Goal: Information Seeking & Learning: Learn about a topic

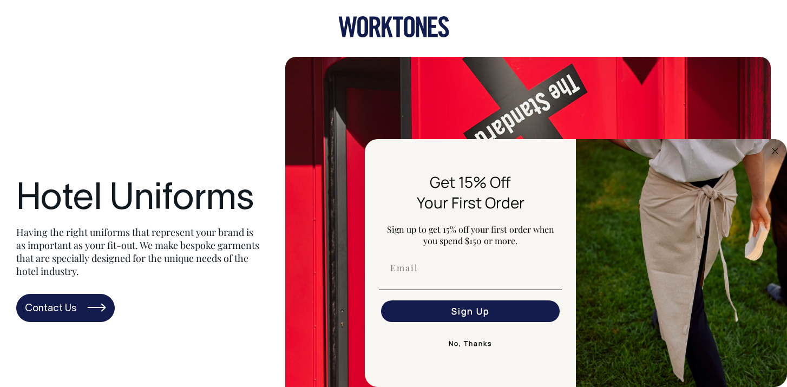
click at [385, 32] on icon at bounding box center [393, 26] width 111 height 21
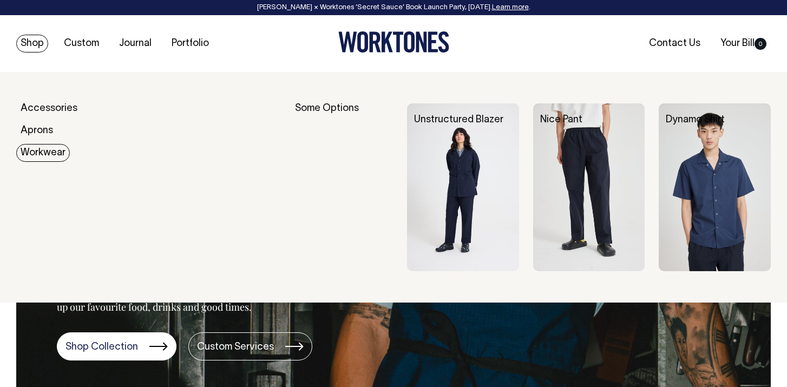
click at [42, 149] on link "Workwear" at bounding box center [43, 153] width 54 height 18
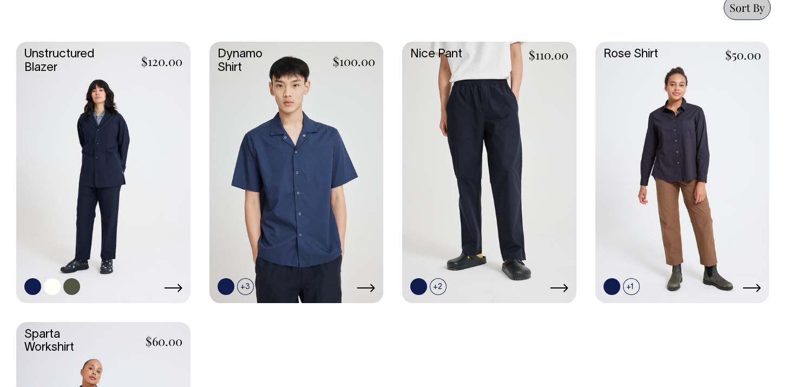
click at [151, 145] on link at bounding box center [103, 171] width 174 height 259
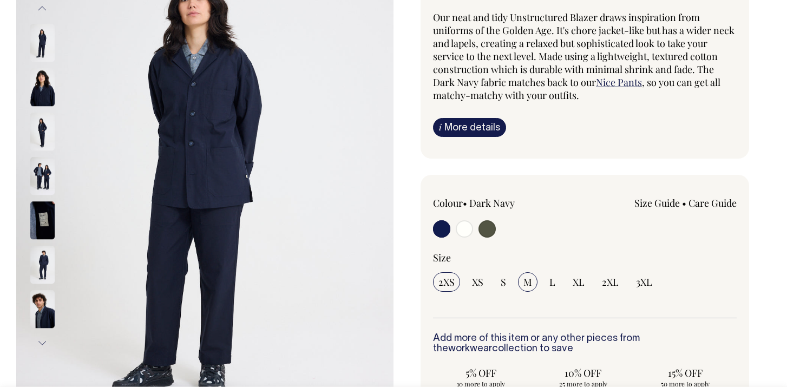
click at [525, 282] on span "M" at bounding box center [528, 282] width 9 height 13
click at [525, 282] on input "M" at bounding box center [527, 281] width 19 height 19
radio input "true"
select select "M"
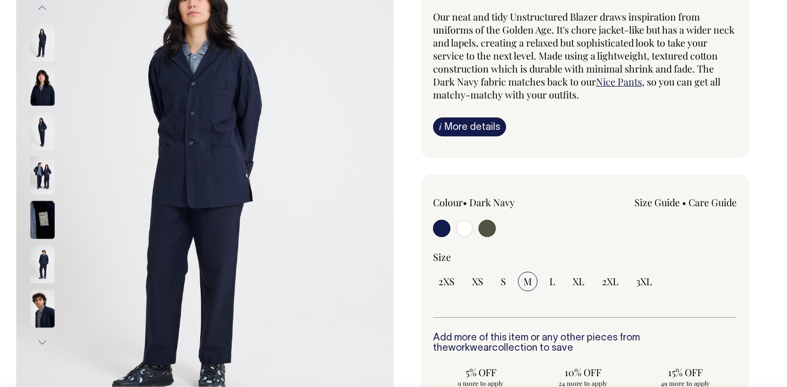
click at [42, 75] on img at bounding box center [42, 87] width 24 height 38
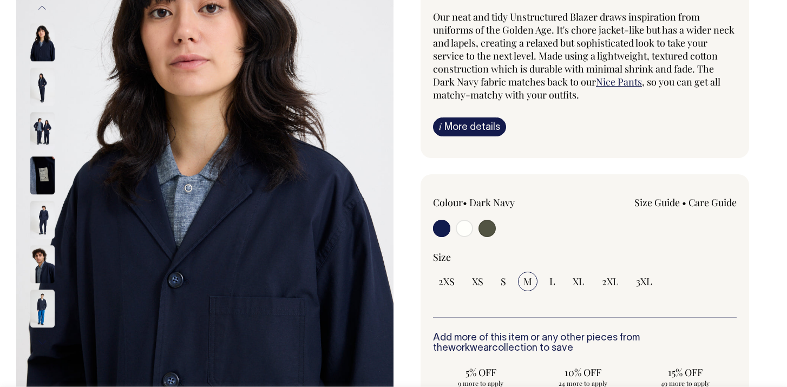
click at [47, 130] on img at bounding box center [42, 131] width 24 height 38
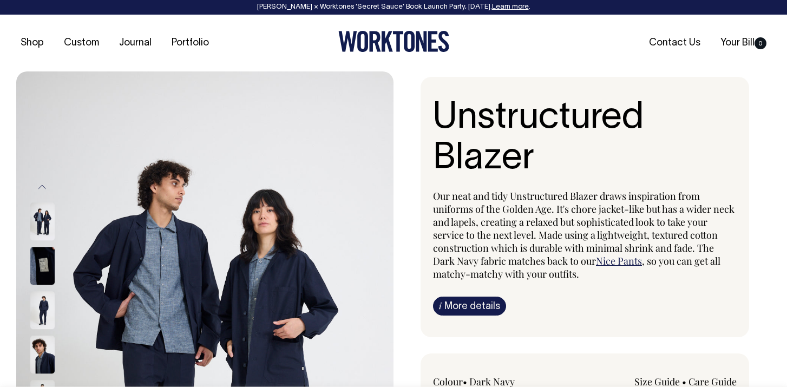
scroll to position [0, 0]
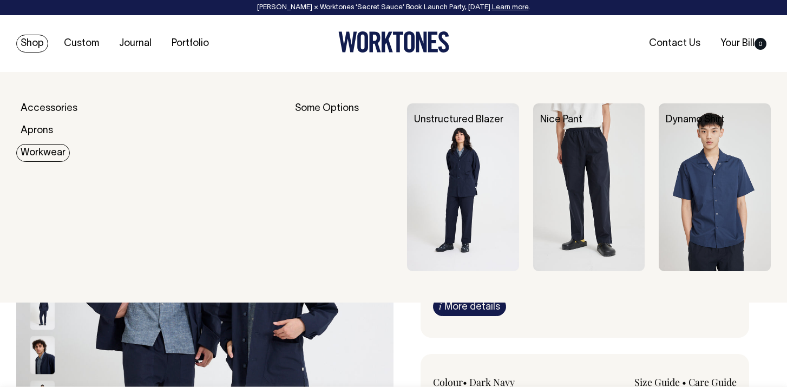
click at [55, 149] on link "Workwear" at bounding box center [43, 153] width 54 height 18
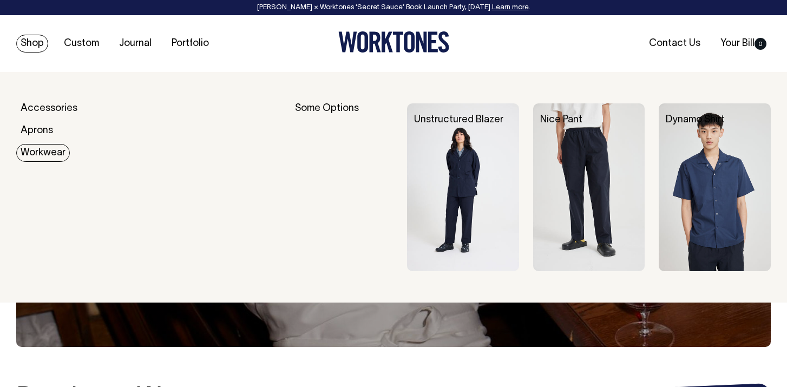
click at [613, 148] on img at bounding box center [589, 187] width 112 height 168
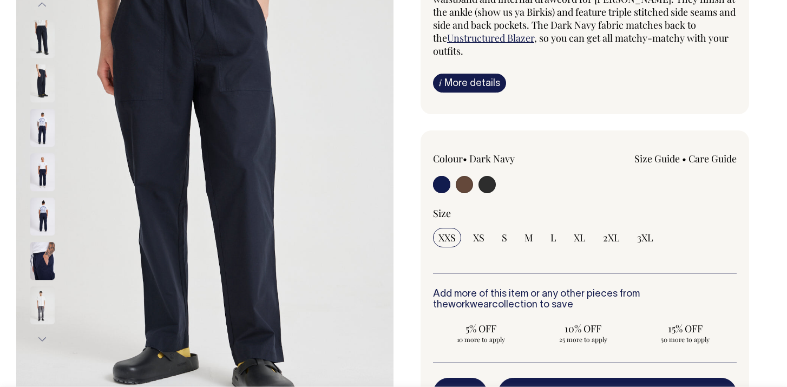
scroll to position [184, 0]
click at [533, 243] on input "M" at bounding box center [528, 236] width 19 height 19
radio input "true"
select select "M"
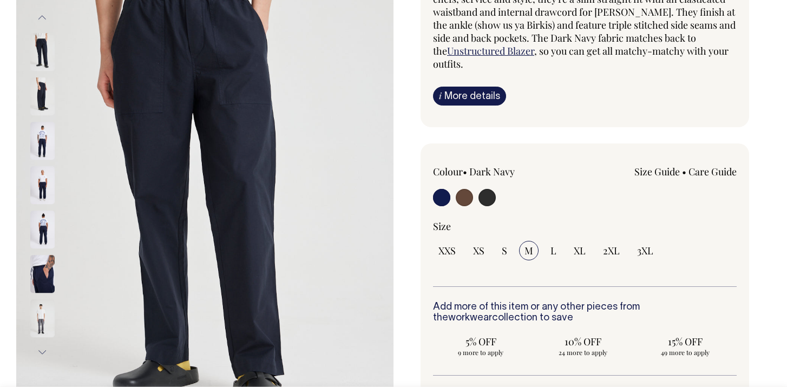
scroll to position [169, 0]
click at [444, 88] on link "i More details" at bounding box center [469, 96] width 73 height 19
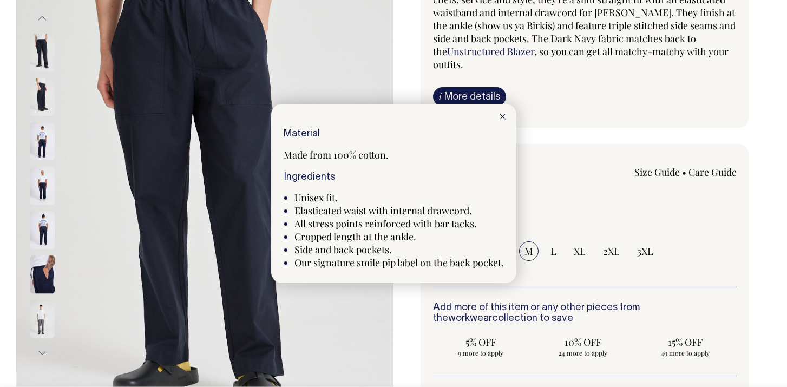
click at [502, 119] on icon at bounding box center [503, 116] width 6 height 5
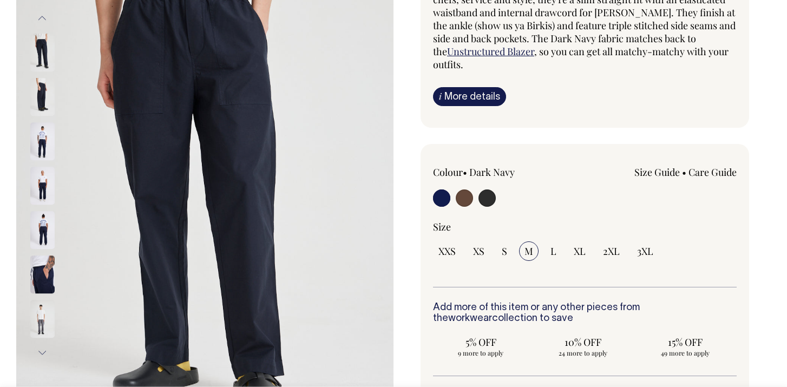
click at [42, 135] on img at bounding box center [42, 141] width 24 height 38
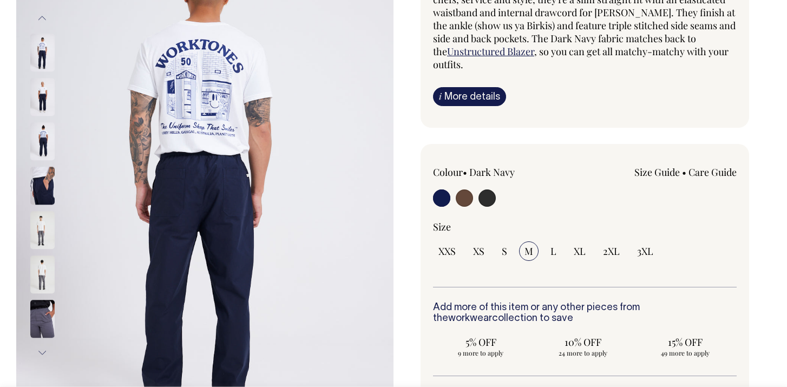
click at [40, 88] on img at bounding box center [42, 97] width 24 height 38
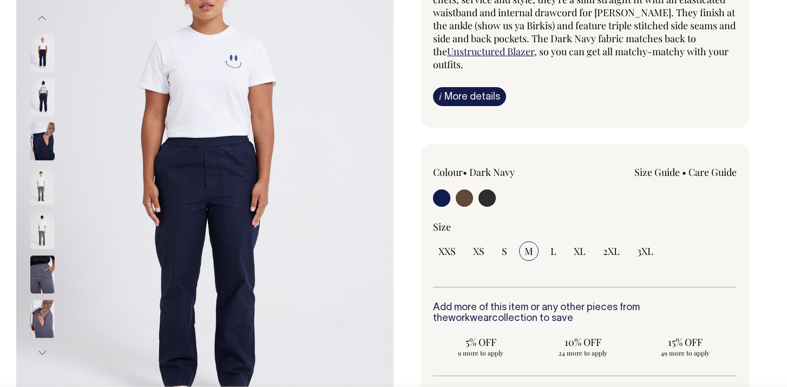
click at [42, 234] on img at bounding box center [42, 230] width 24 height 38
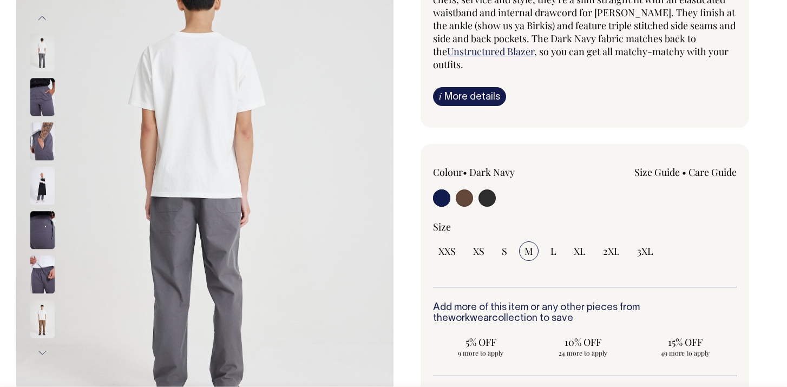
click at [50, 100] on img at bounding box center [42, 97] width 24 height 38
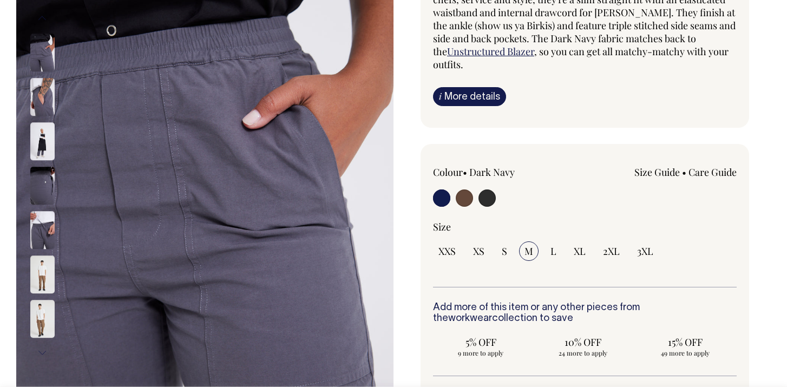
click at [48, 134] on img at bounding box center [42, 141] width 24 height 38
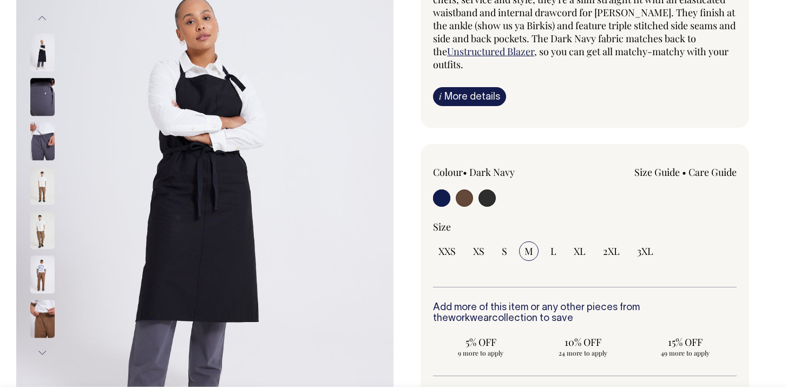
click at [49, 150] on img at bounding box center [42, 141] width 24 height 38
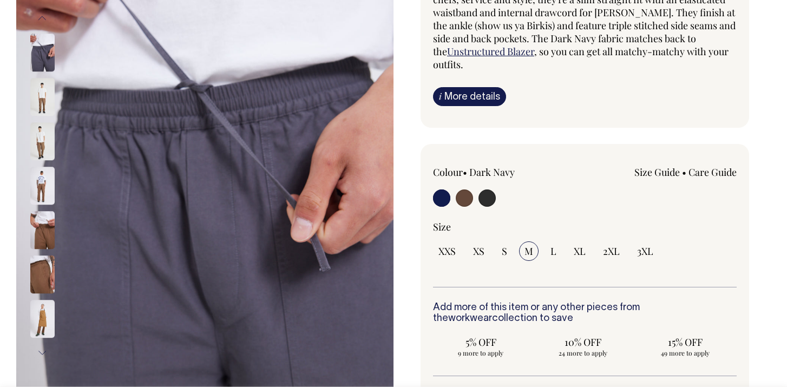
click at [38, 99] on img at bounding box center [42, 97] width 24 height 38
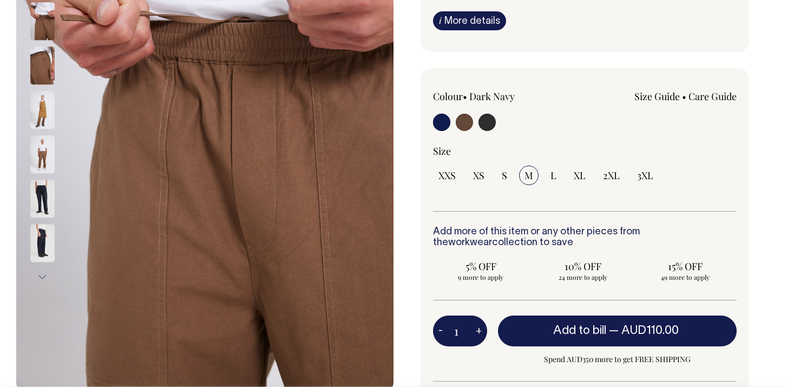
scroll to position [246, 0]
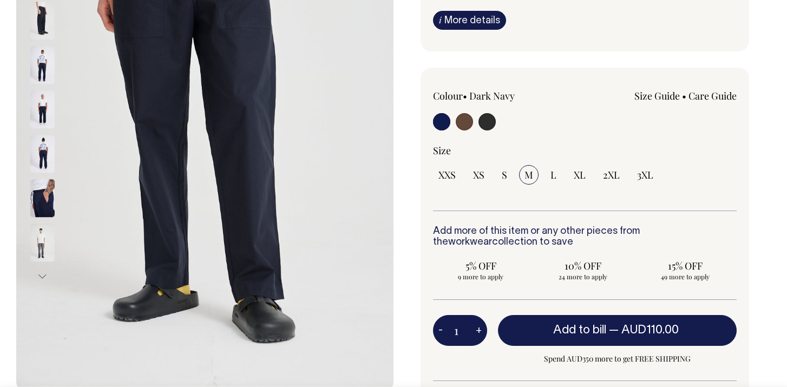
click at [488, 121] on input "radio" at bounding box center [487, 121] width 17 height 17
radio input "true"
select select "Charcoal"
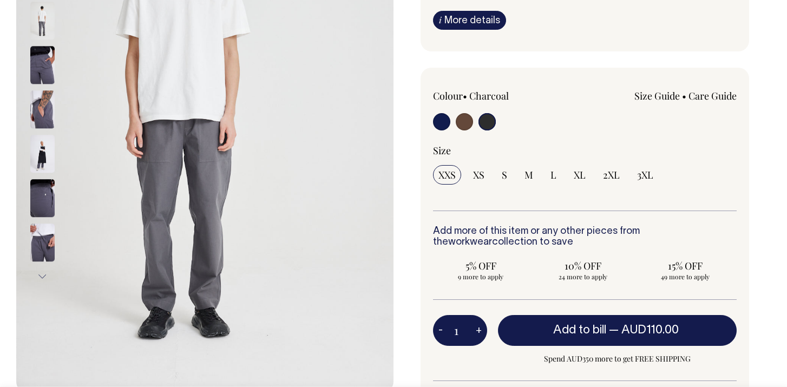
click at [472, 121] on input "radio" at bounding box center [464, 121] width 17 height 17
radio input "true"
radio input "false"
radio input "true"
select select "Chocolate"
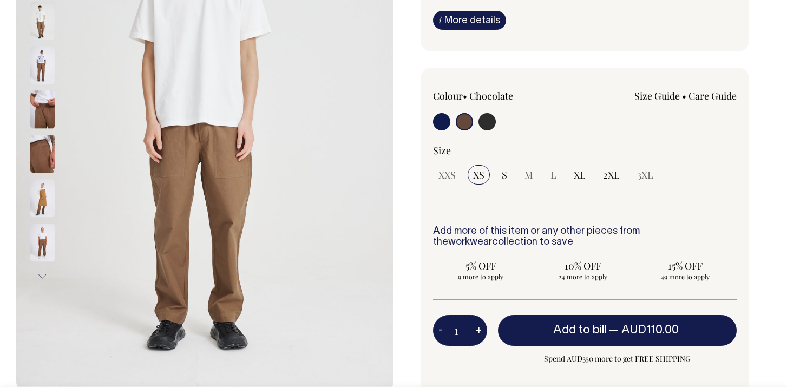
click at [445, 122] on input "radio" at bounding box center [441, 121] width 17 height 17
radio input "true"
select select "Dark Navy"
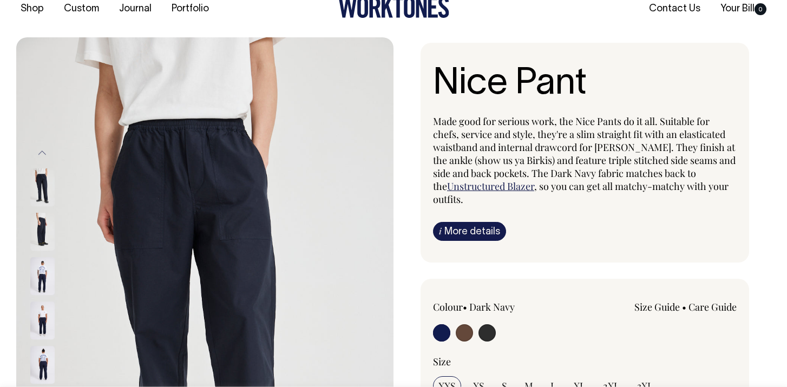
scroll to position [34, 0]
click at [492, 182] on link "Unstructured Blazer" at bounding box center [490, 186] width 87 height 13
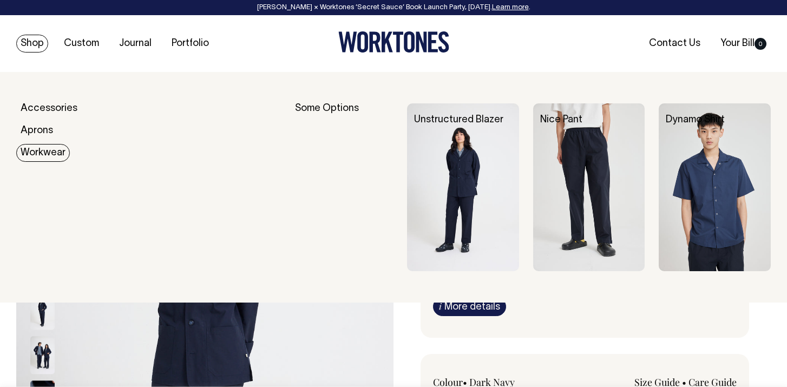
click at [40, 145] on link "Workwear" at bounding box center [43, 153] width 54 height 18
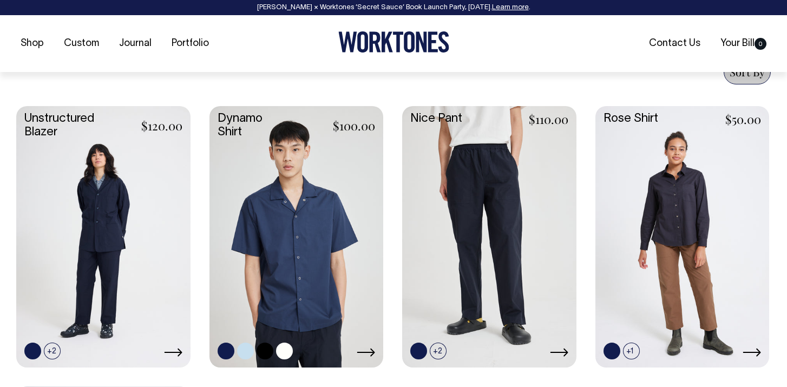
scroll to position [433, 0]
click at [321, 218] on link at bounding box center [297, 235] width 174 height 259
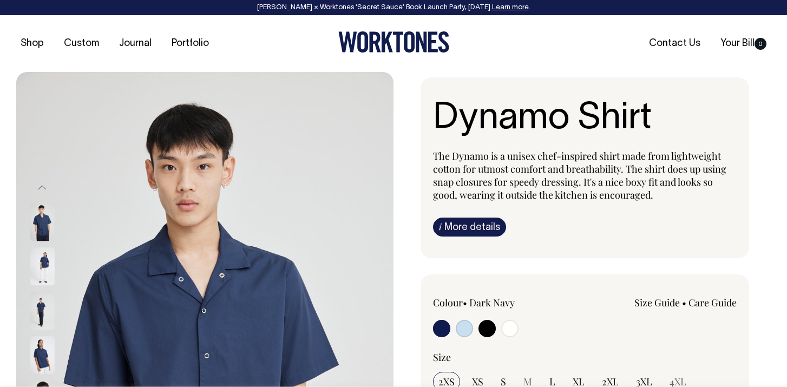
click at [44, 269] on img at bounding box center [42, 266] width 24 height 38
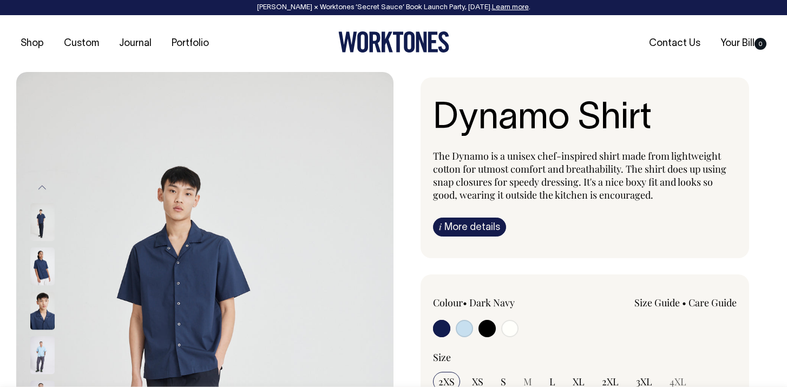
click at [44, 269] on img at bounding box center [42, 266] width 24 height 38
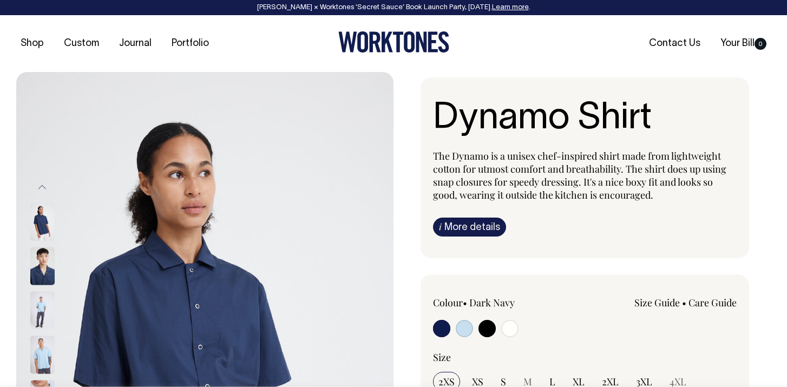
click at [43, 304] on img at bounding box center [42, 311] width 24 height 38
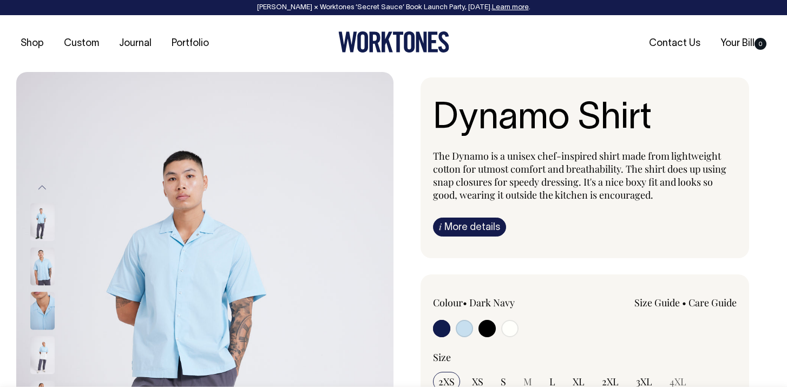
click at [43, 321] on img at bounding box center [42, 311] width 24 height 38
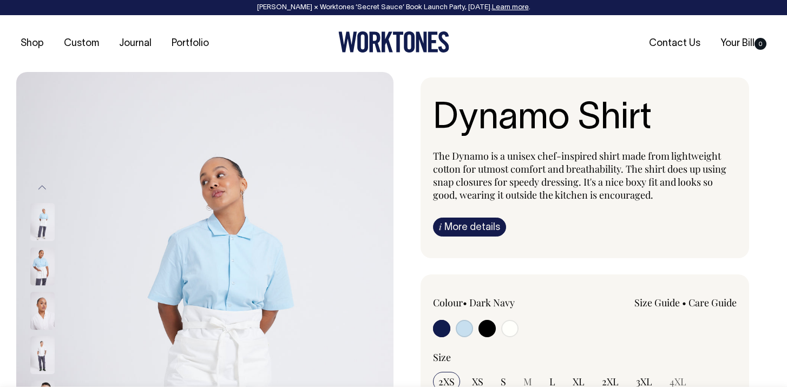
click at [43, 321] on img at bounding box center [42, 311] width 24 height 38
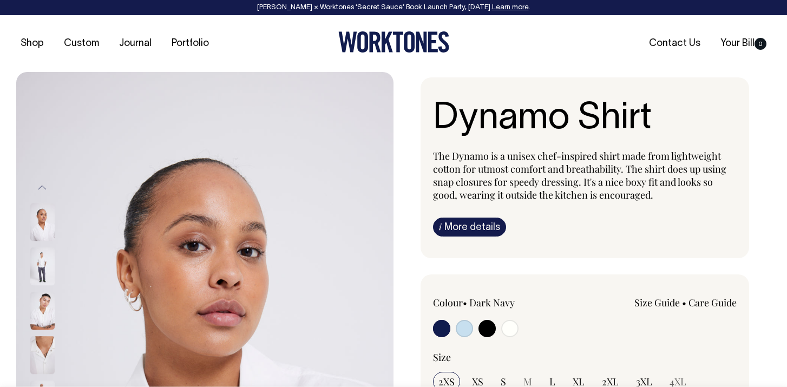
click at [43, 273] on img at bounding box center [42, 266] width 24 height 38
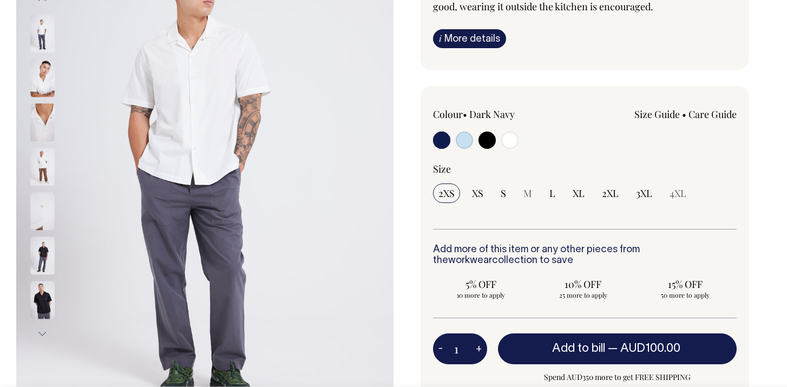
scroll to position [187, 0]
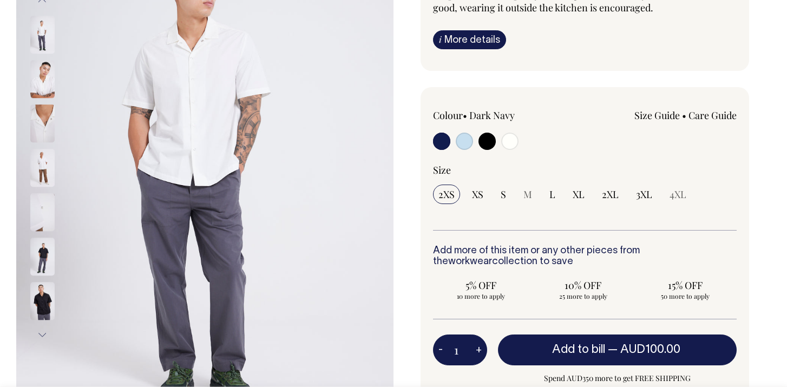
click at [514, 143] on input "radio" at bounding box center [509, 141] width 17 height 17
radio input "true"
select select "Off-White"
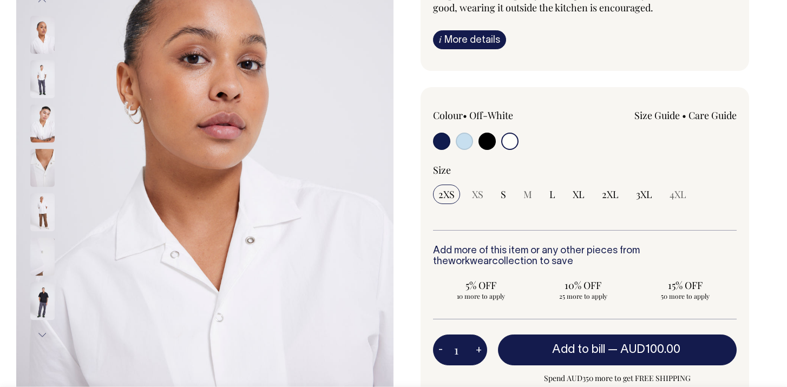
click at [486, 32] on link "i More details" at bounding box center [469, 39] width 73 height 19
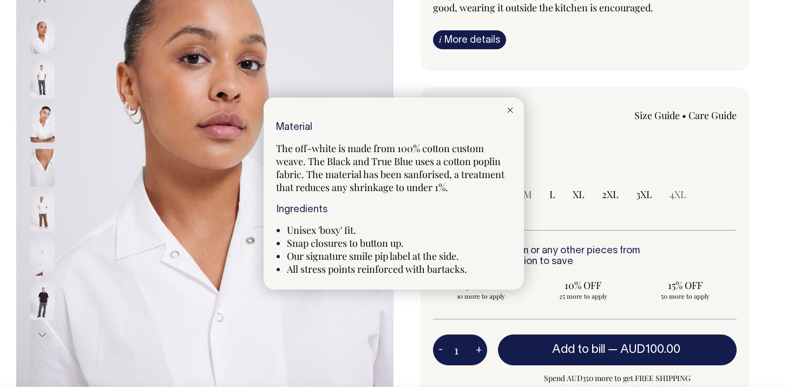
click at [509, 110] on icon at bounding box center [510, 110] width 6 height 5
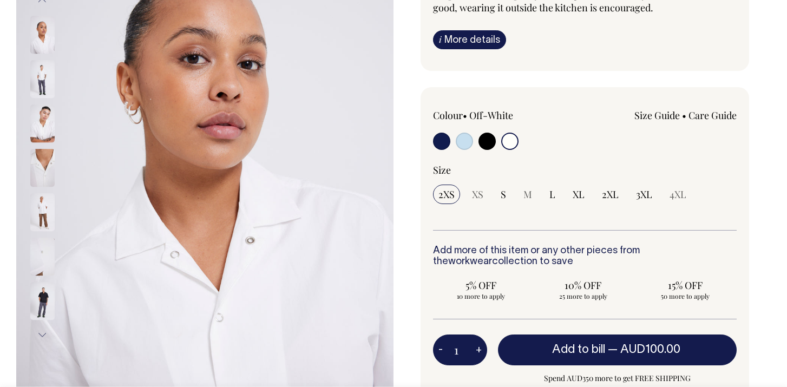
click at [471, 144] on input "radio" at bounding box center [464, 141] width 17 height 17
radio input "true"
select select "True Blue"
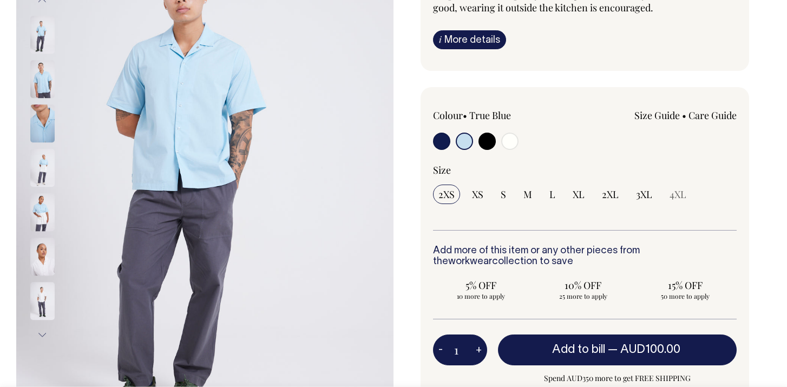
click at [480, 140] on input "radio" at bounding box center [487, 141] width 17 height 17
radio input "true"
select select "Black"
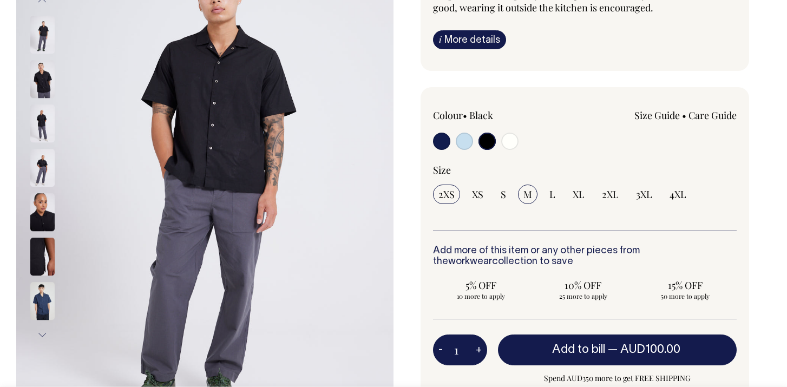
click at [527, 196] on span "M" at bounding box center [528, 194] width 9 height 13
click at [527, 196] on input "M" at bounding box center [527, 194] width 19 height 19
radio input "true"
select select "M"
click at [447, 141] on input "radio" at bounding box center [441, 141] width 17 height 17
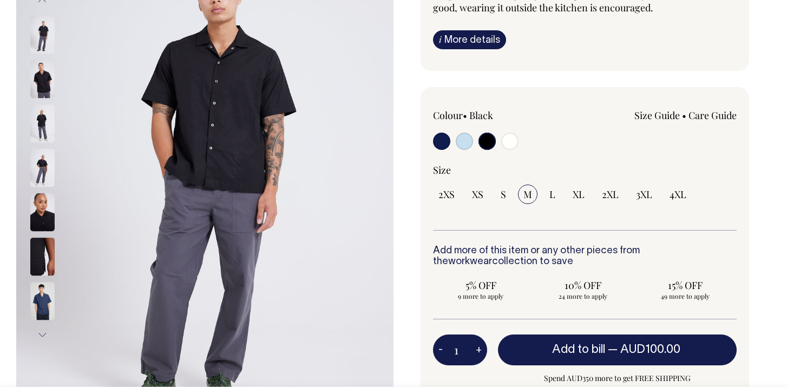
radio input "true"
select select "Dark Navy"
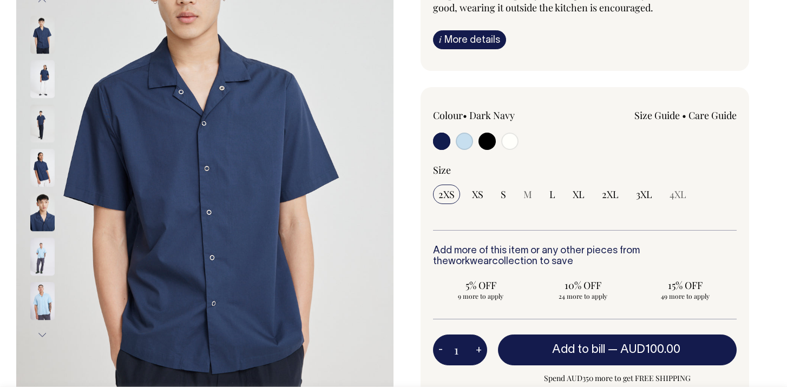
click at [486, 146] on input "radio" at bounding box center [487, 141] width 17 height 17
radio input "true"
select select "Black"
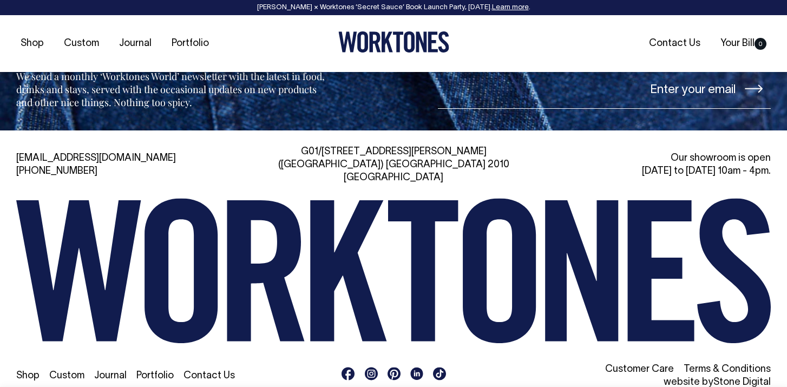
scroll to position [1758, 0]
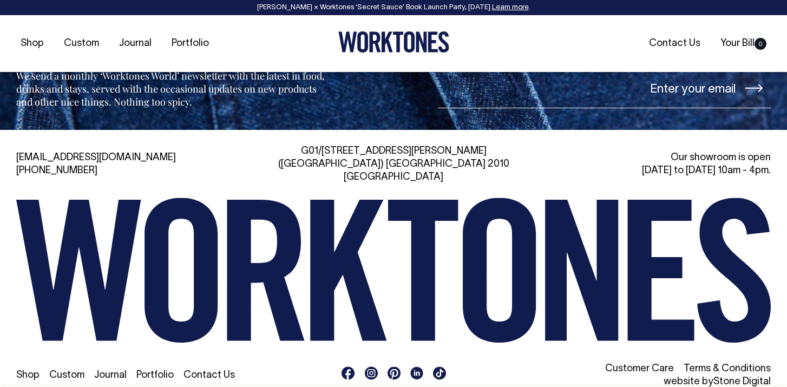
click at [192, 371] on link "Contact Us" at bounding box center [209, 375] width 51 height 9
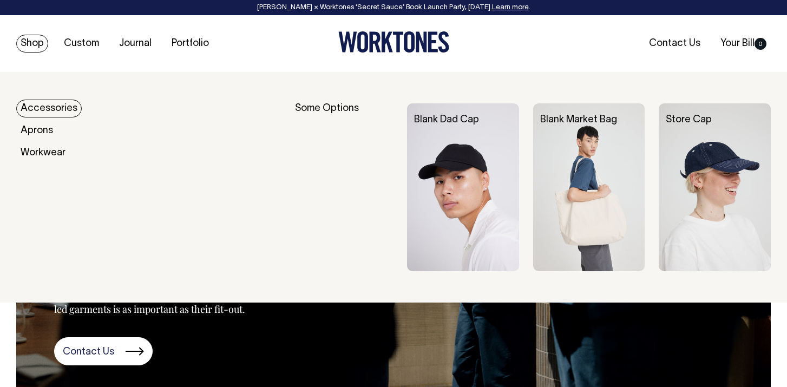
click at [29, 43] on link "Shop" at bounding box center [32, 44] width 32 height 18
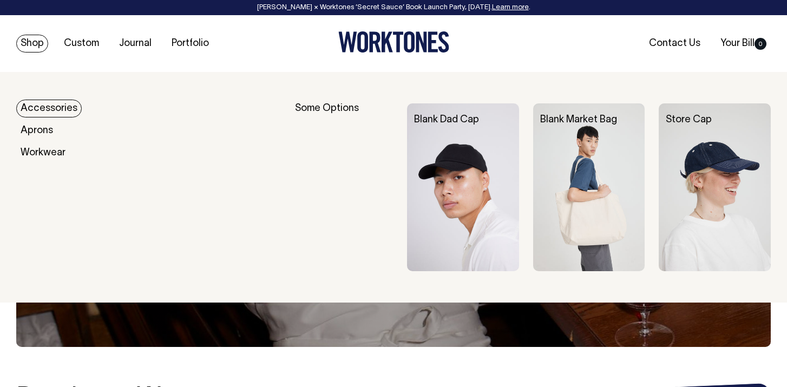
click at [735, 155] on img at bounding box center [715, 187] width 112 height 168
click at [467, 160] on img at bounding box center [463, 187] width 112 height 168
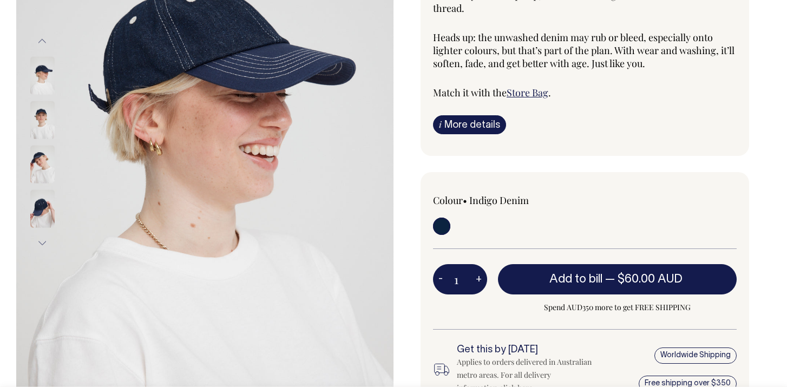
scroll to position [212, 0]
click at [464, 124] on link "i More details" at bounding box center [469, 125] width 73 height 19
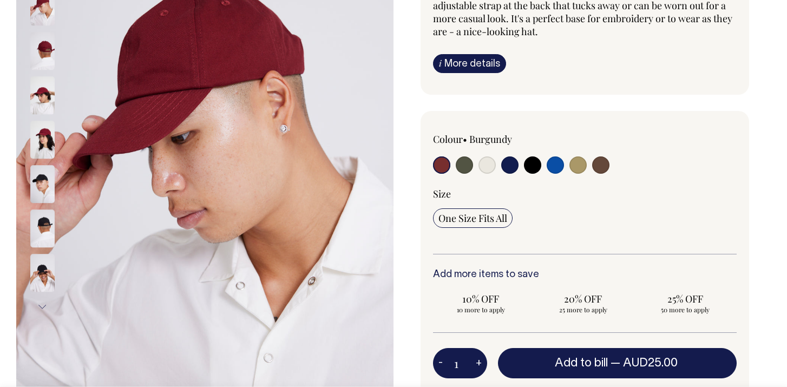
scroll to position [216, 0]
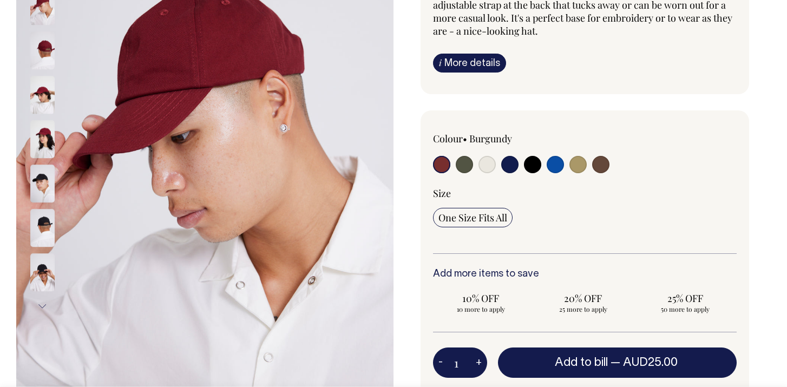
click at [548, 167] on input "radio" at bounding box center [555, 164] width 17 height 17
radio input "true"
select select "Worker Blue"
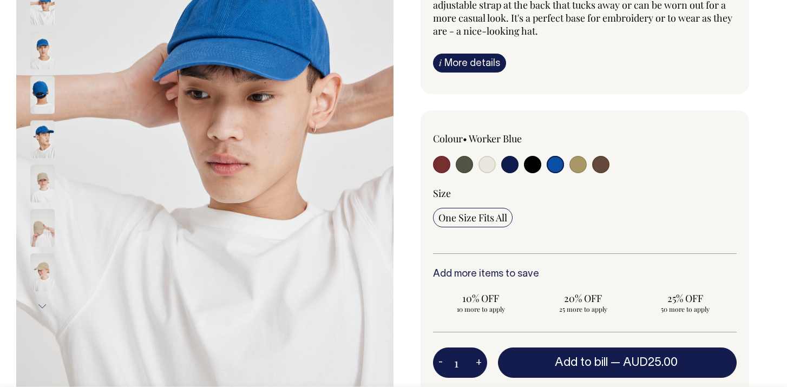
click at [533, 167] on input "radio" at bounding box center [532, 164] width 17 height 17
radio input "true"
select select "Black"
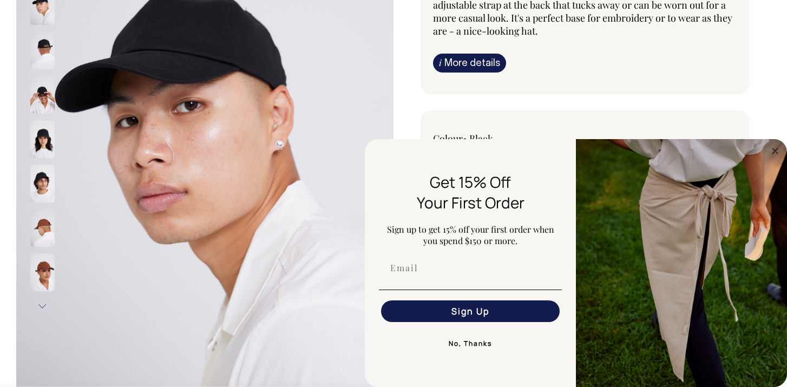
click at [40, 151] on img at bounding box center [42, 139] width 24 height 38
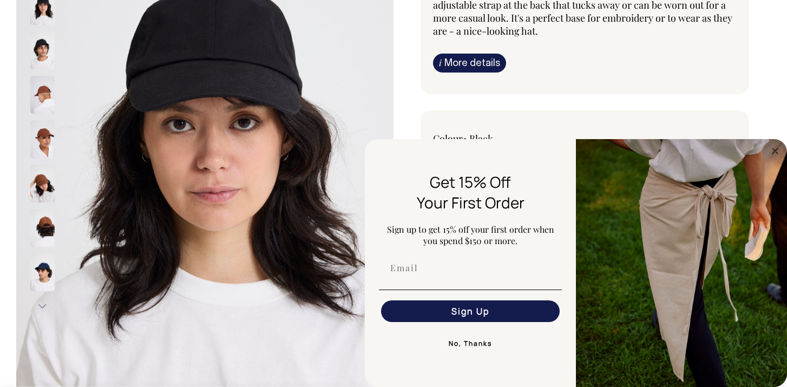
click at [45, 143] on img at bounding box center [42, 139] width 24 height 38
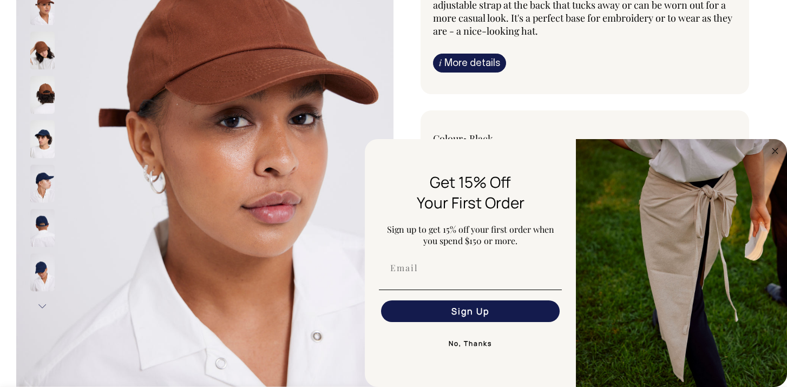
click at [50, 90] on img at bounding box center [42, 95] width 24 height 38
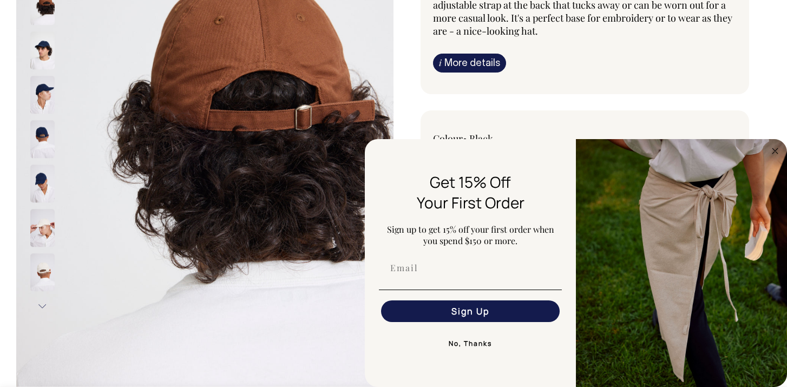
click at [590, 95] on div "Blank Dad Cap Based on our all-time favourite Allora! cap , we've left these da…" at bounding box center [582, 224] width 377 height 726
click at [775, 152] on icon "Close dialog" at bounding box center [775, 150] width 5 height 5
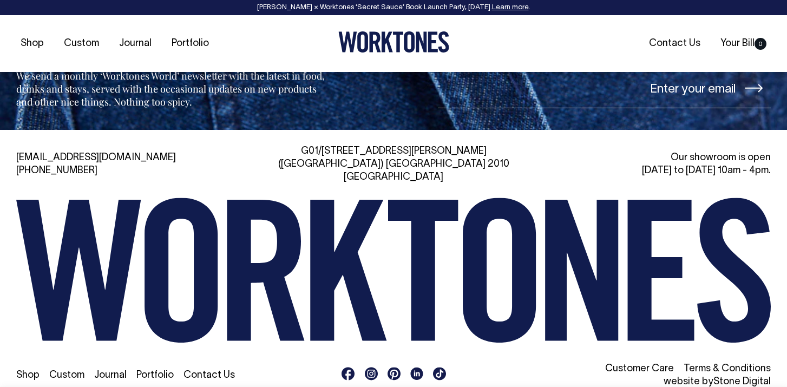
scroll to position [1800, 0]
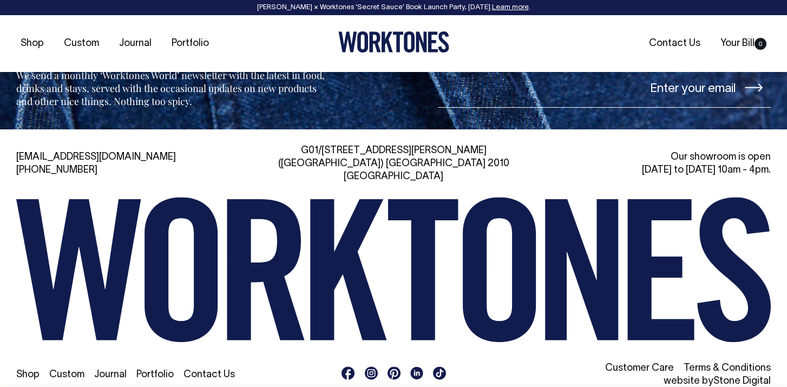
click at [34, 370] on link "Shop" at bounding box center [27, 374] width 23 height 9
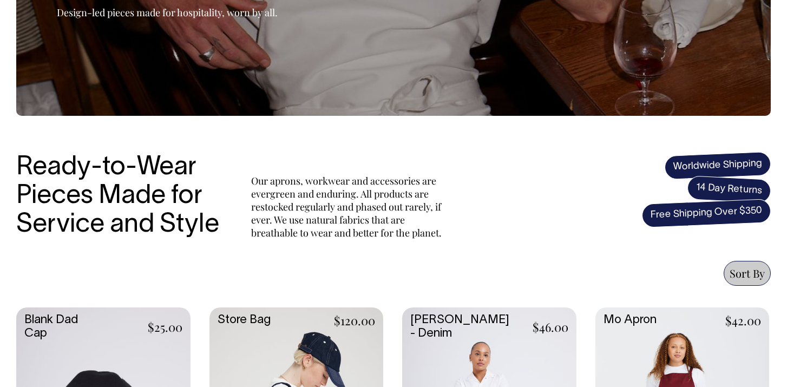
scroll to position [232, 0]
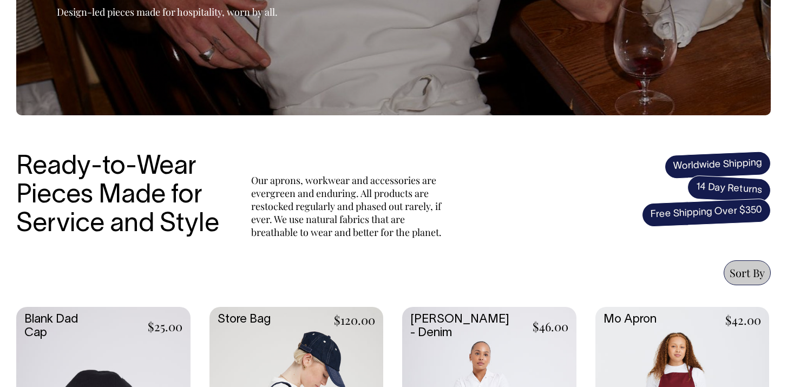
click at [729, 182] on span "14 Day Returns" at bounding box center [729, 189] width 84 height 28
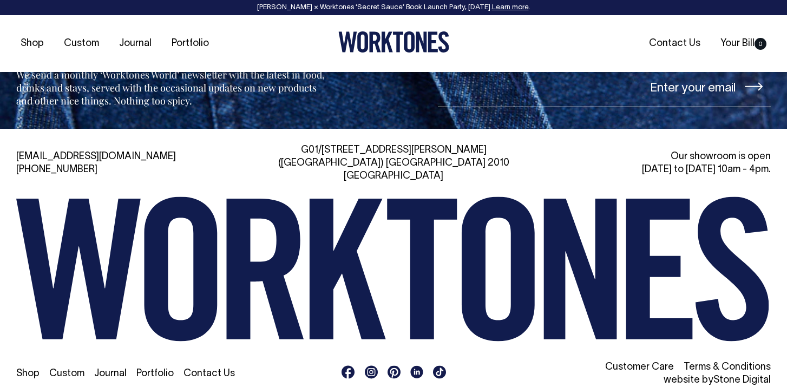
scroll to position [2348, 0]
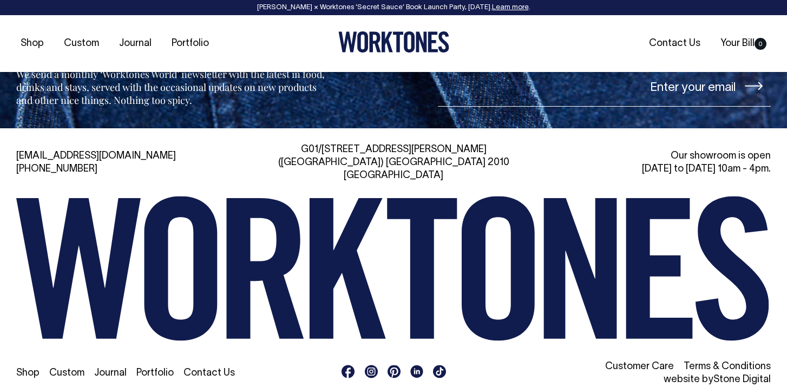
click at [635, 362] on link "Customer Care" at bounding box center [639, 366] width 69 height 9
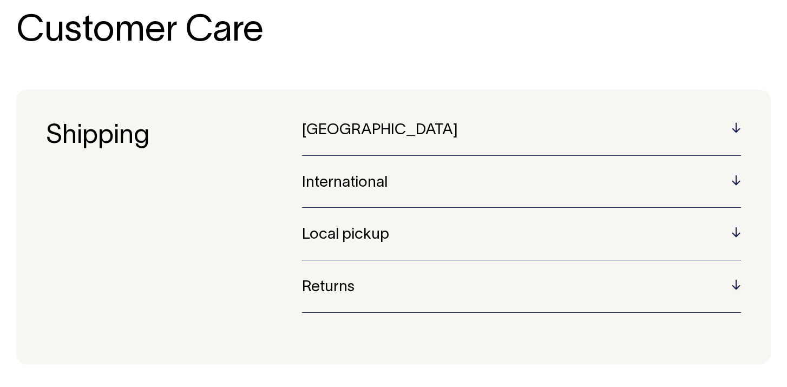
click at [529, 136] on h5 "[GEOGRAPHIC_DATA]" at bounding box center [521, 130] width 439 height 17
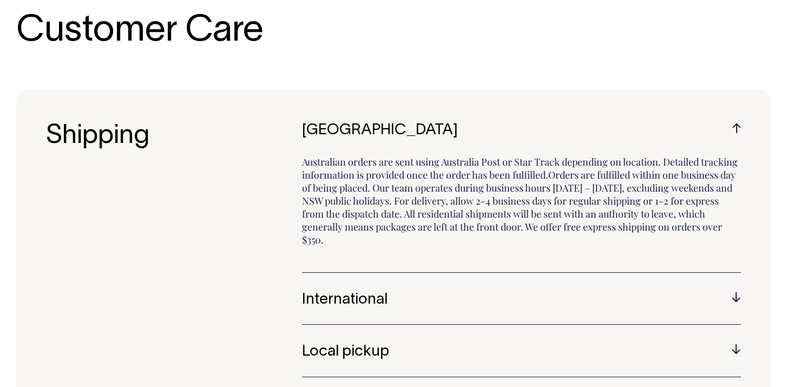
scroll to position [72, 0]
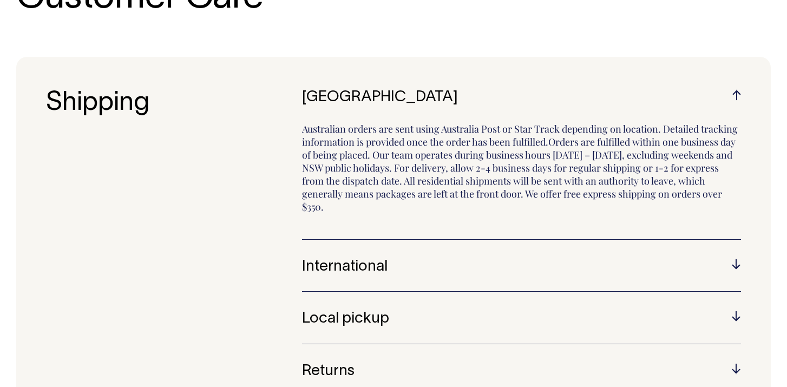
click at [482, 312] on h5 "Local pickup" at bounding box center [521, 319] width 439 height 17
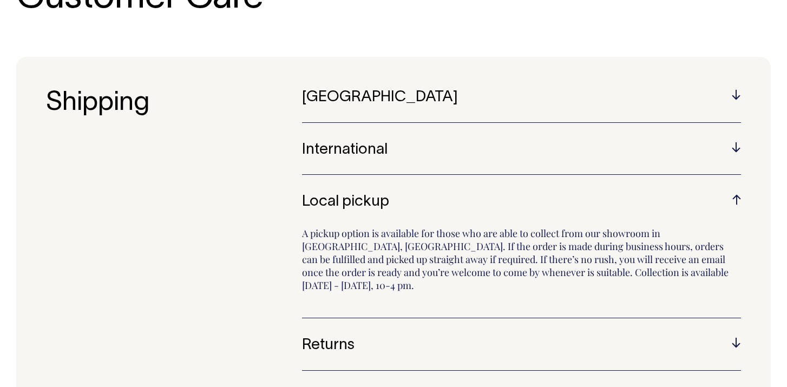
scroll to position [105, 0]
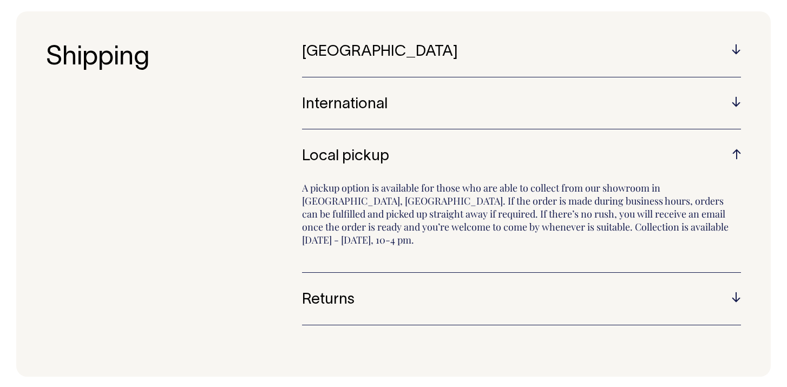
click at [480, 292] on h5 "Returns" at bounding box center [521, 300] width 439 height 17
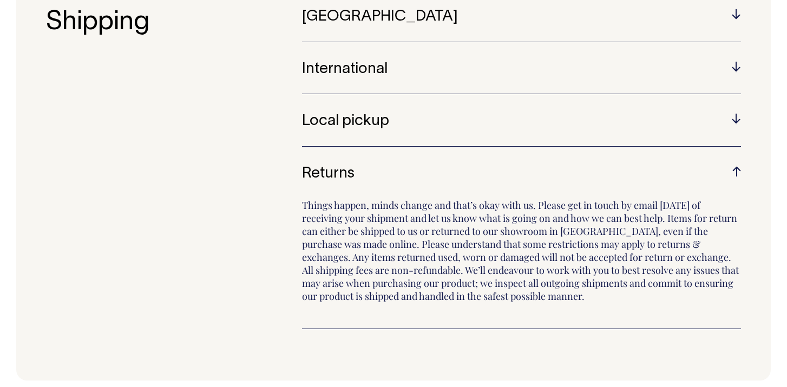
scroll to position [186, 0]
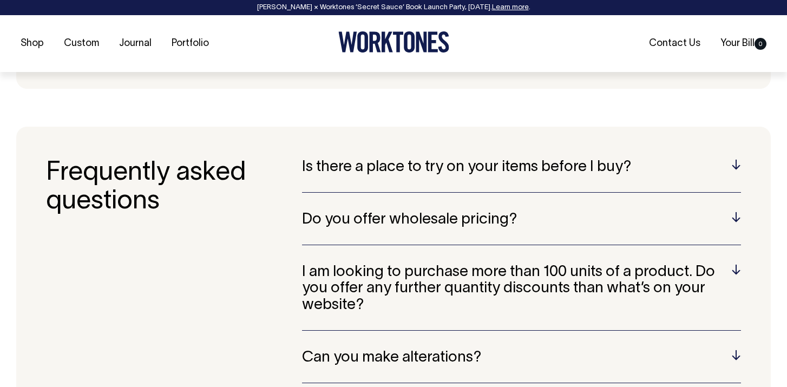
click at [613, 172] on h5 "Is there a place to try on your items before I buy?" at bounding box center [521, 167] width 439 height 17
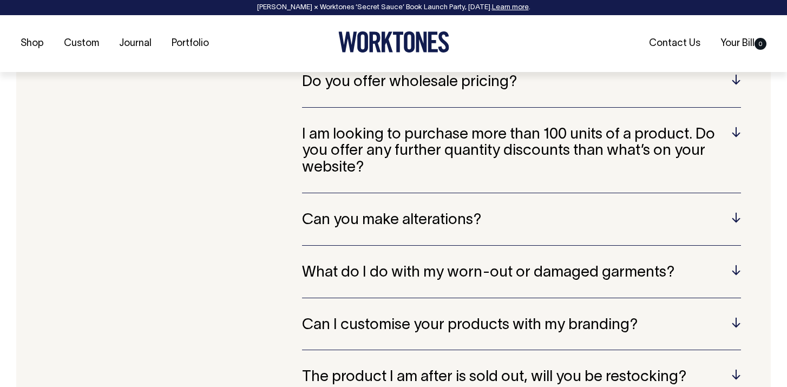
scroll to position [667, 0]
click at [454, 205] on div "Is there a place to try on your items before I buy? Our showroom in [GEOGRAPHIC…" at bounding box center [521, 282] width 439 height 626
click at [453, 212] on h5 "Can you make alterations?" at bounding box center [521, 220] width 439 height 17
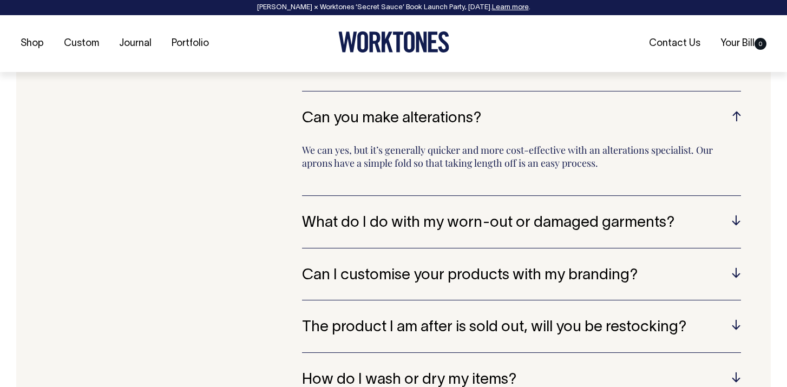
scroll to position [717, 0]
click at [454, 215] on h5 "What do I do with my worn-out or damaged garments?" at bounding box center [521, 222] width 439 height 17
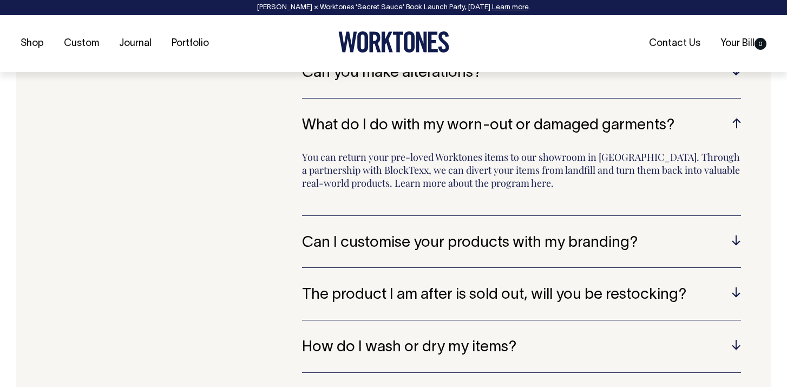
click at [453, 235] on h5 "Can I customise your products with my branding?" at bounding box center [521, 243] width 439 height 17
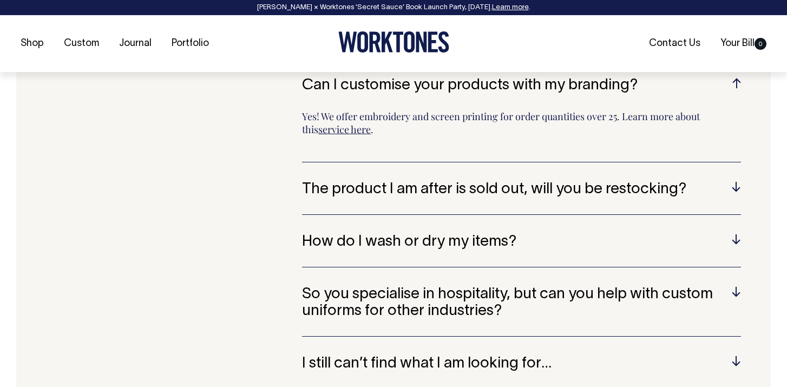
scroll to position [855, 0]
click at [446, 237] on h5 "How do I wash or dry my items?" at bounding box center [521, 241] width 439 height 17
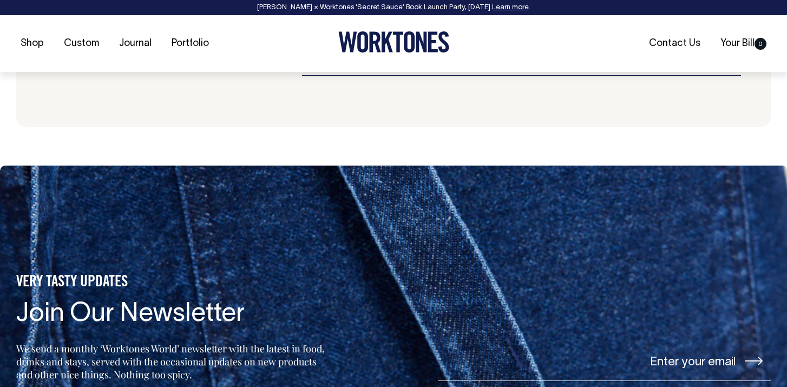
scroll to position [1155, 0]
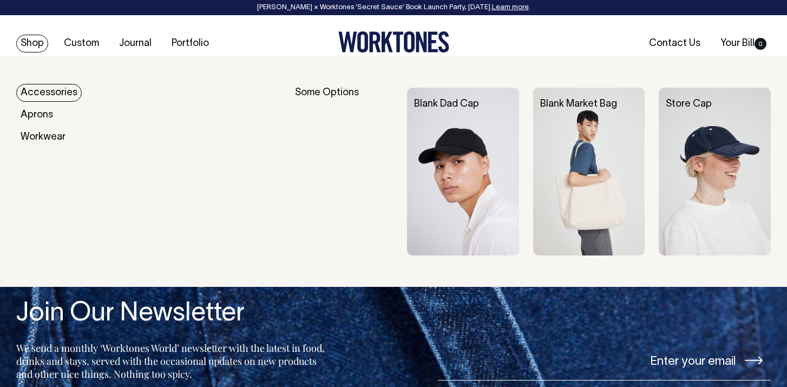
click at [34, 40] on link "Shop" at bounding box center [32, 44] width 32 height 18
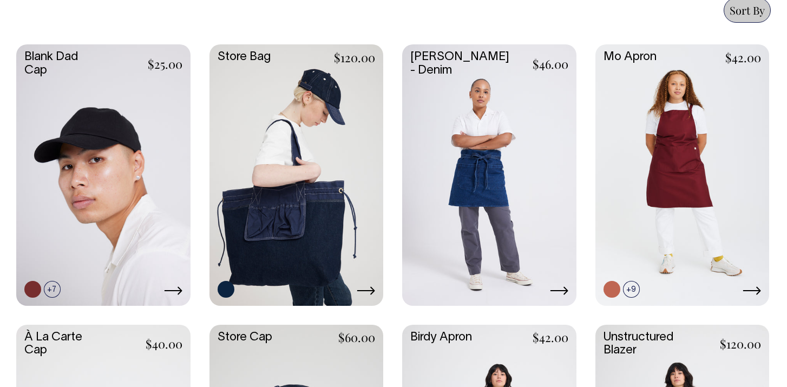
scroll to position [494, 0]
click at [277, 240] on link at bounding box center [297, 174] width 174 height 259
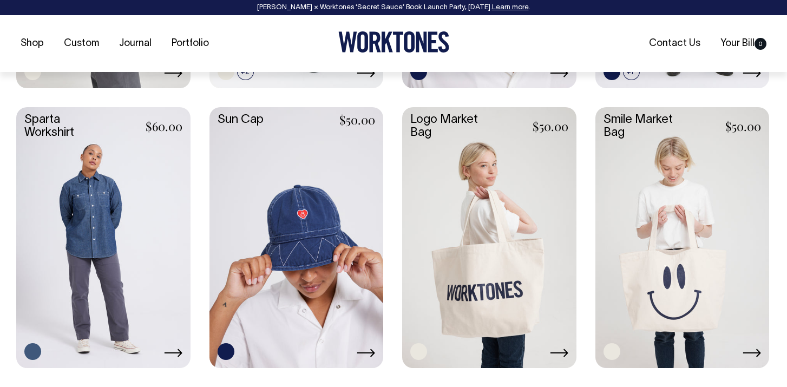
scroll to position [1833, 0]
click at [279, 258] on link at bounding box center [297, 236] width 174 height 259
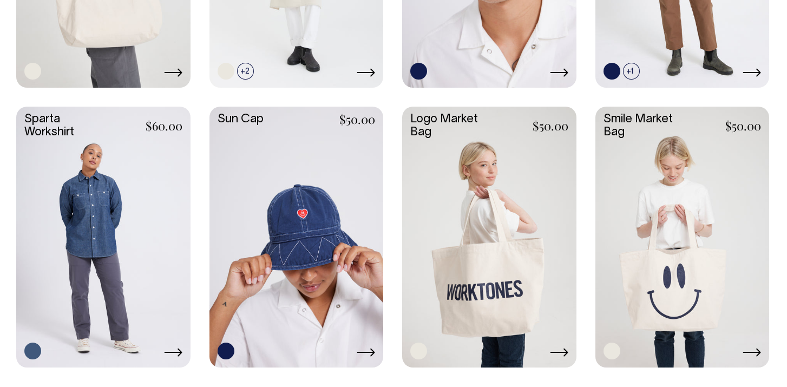
click at [169, 205] on link at bounding box center [103, 236] width 174 height 259
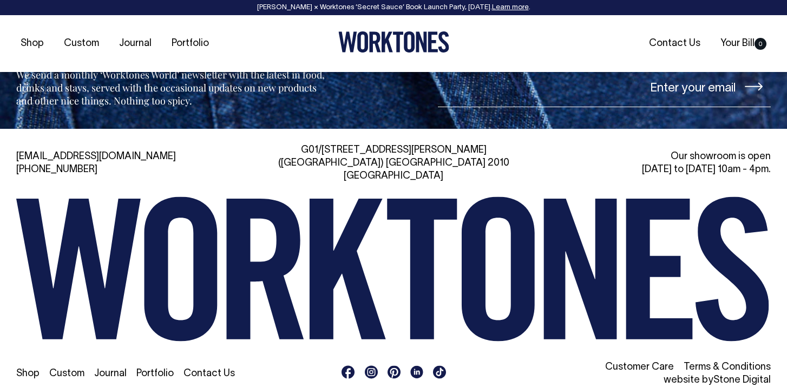
scroll to position [2348, 0]
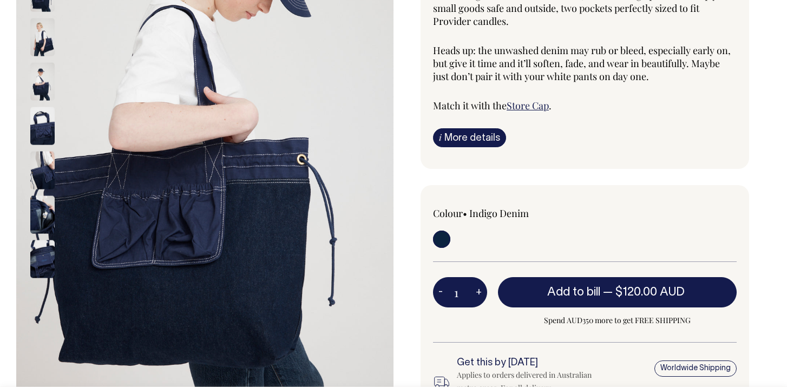
scroll to position [230, 0]
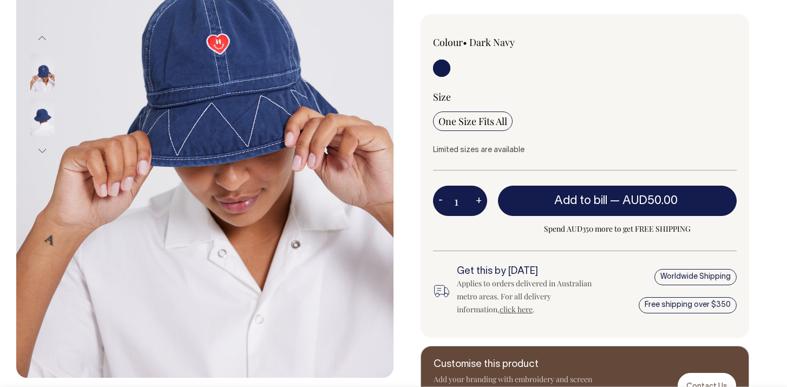
scroll to position [261, 0]
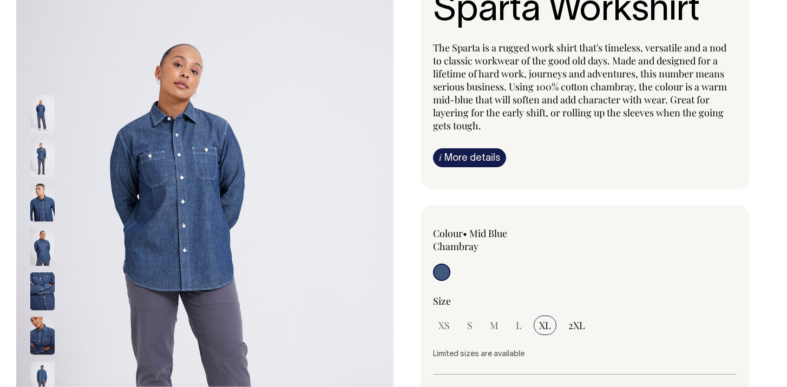
scroll to position [109, 0]
click at [494, 324] on span "M" at bounding box center [494, 324] width 9 height 13
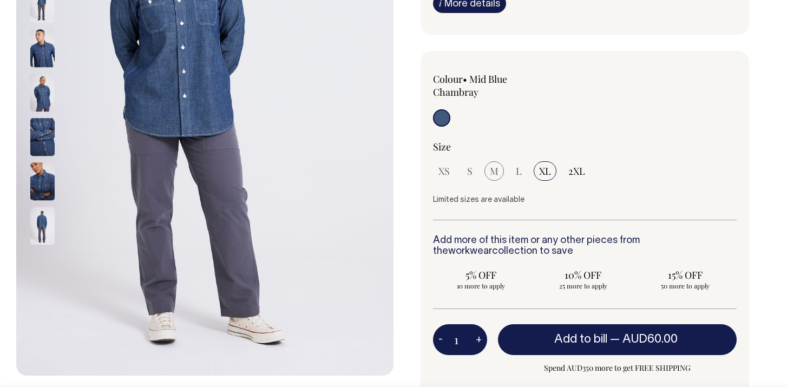
scroll to position [263, 0]
click at [495, 169] on span "M" at bounding box center [494, 170] width 9 height 13
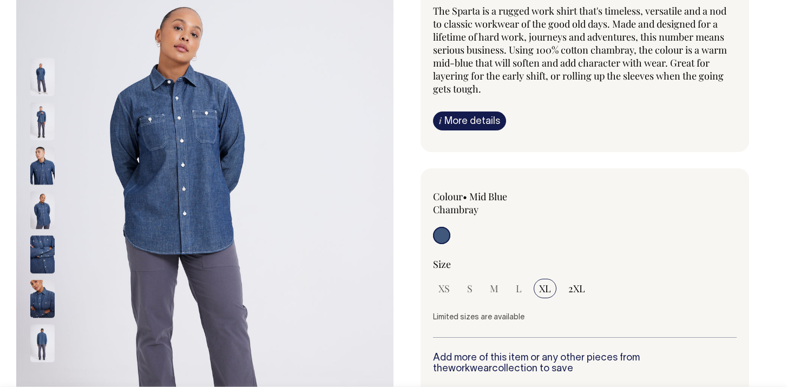
scroll to position [144, 0]
